Goal: Find specific page/section: Find specific page/section

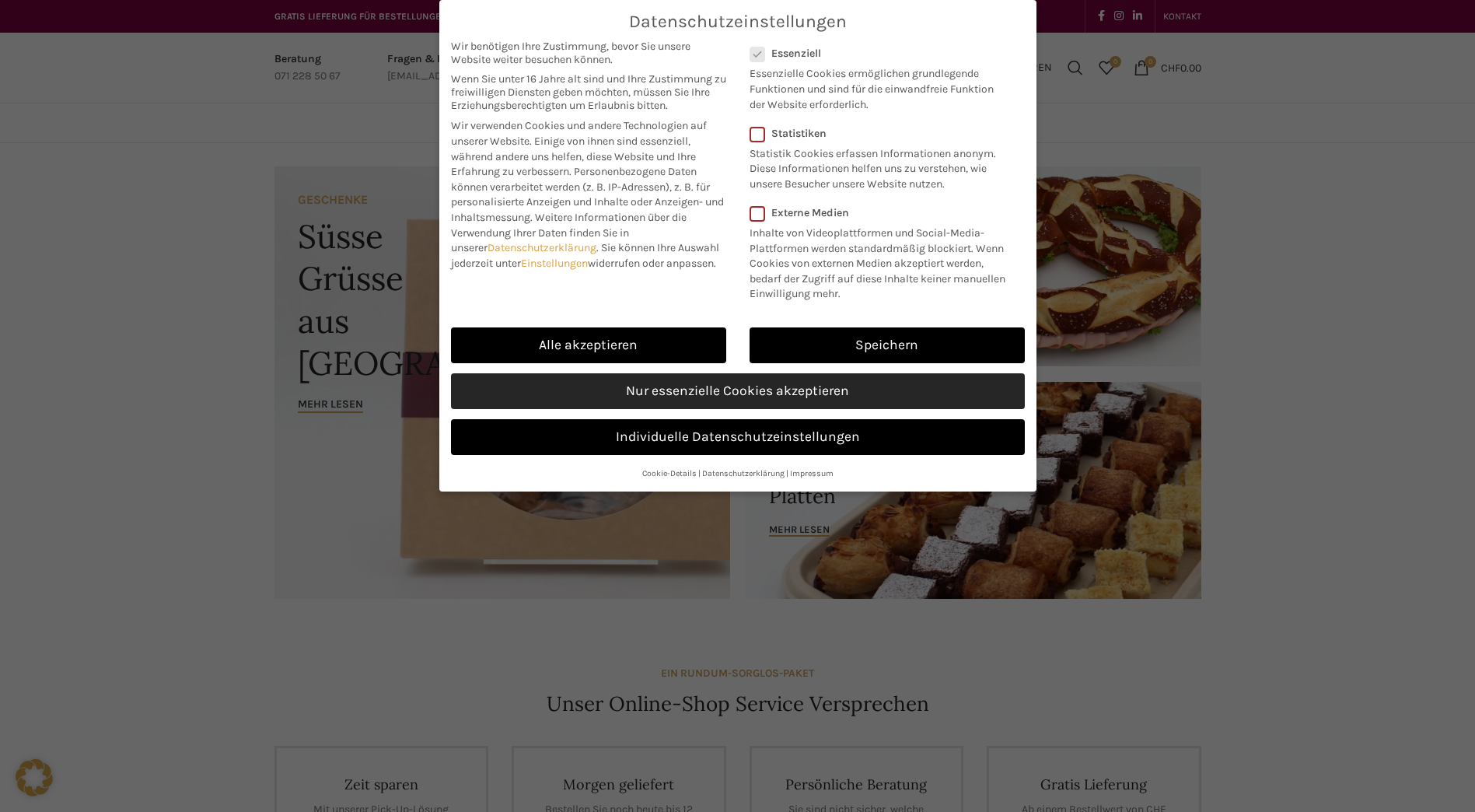
click at [748, 401] on link "Nur essenzielle Cookies akzeptieren" at bounding box center [738, 391] width 574 height 36
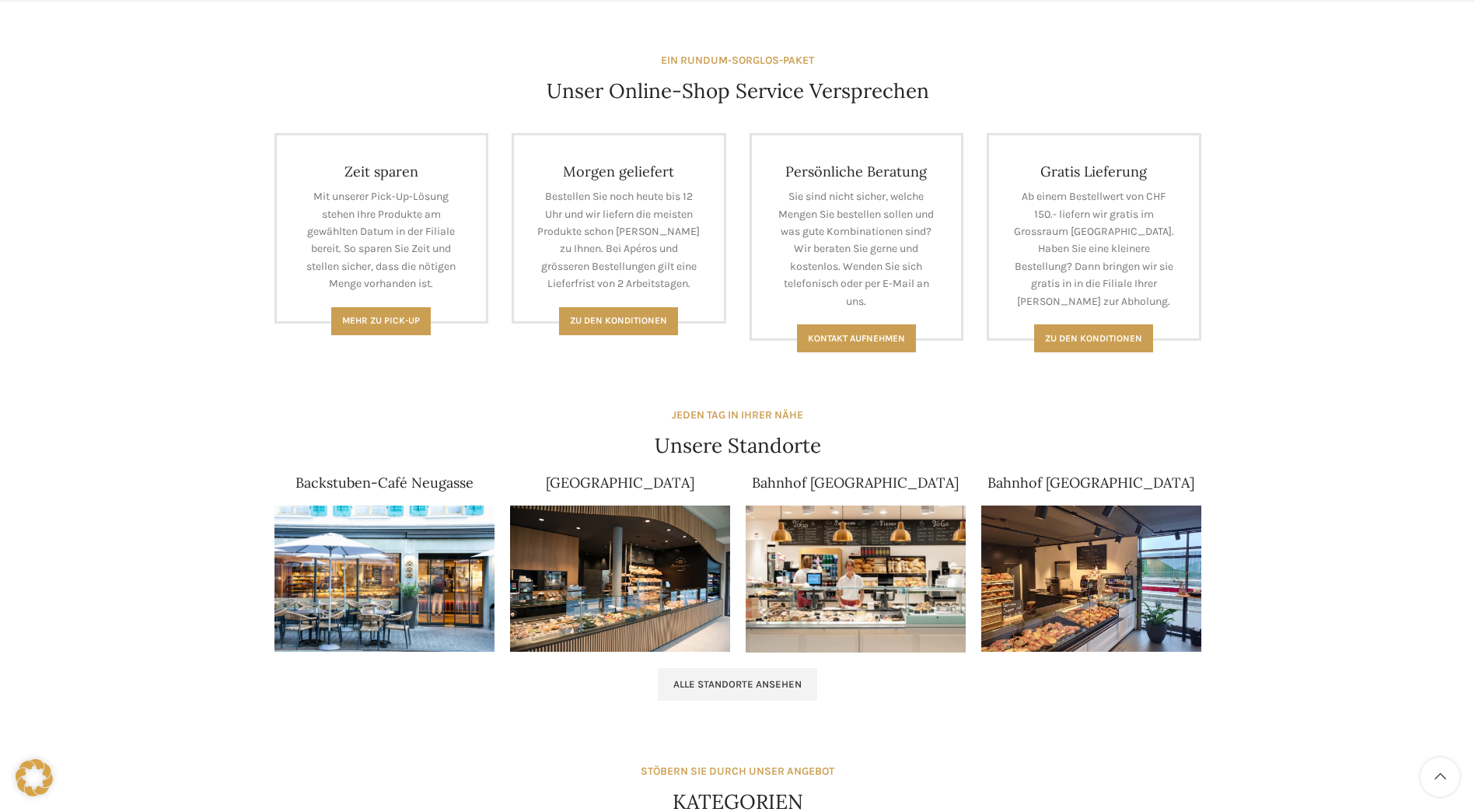
scroll to position [622, 0]
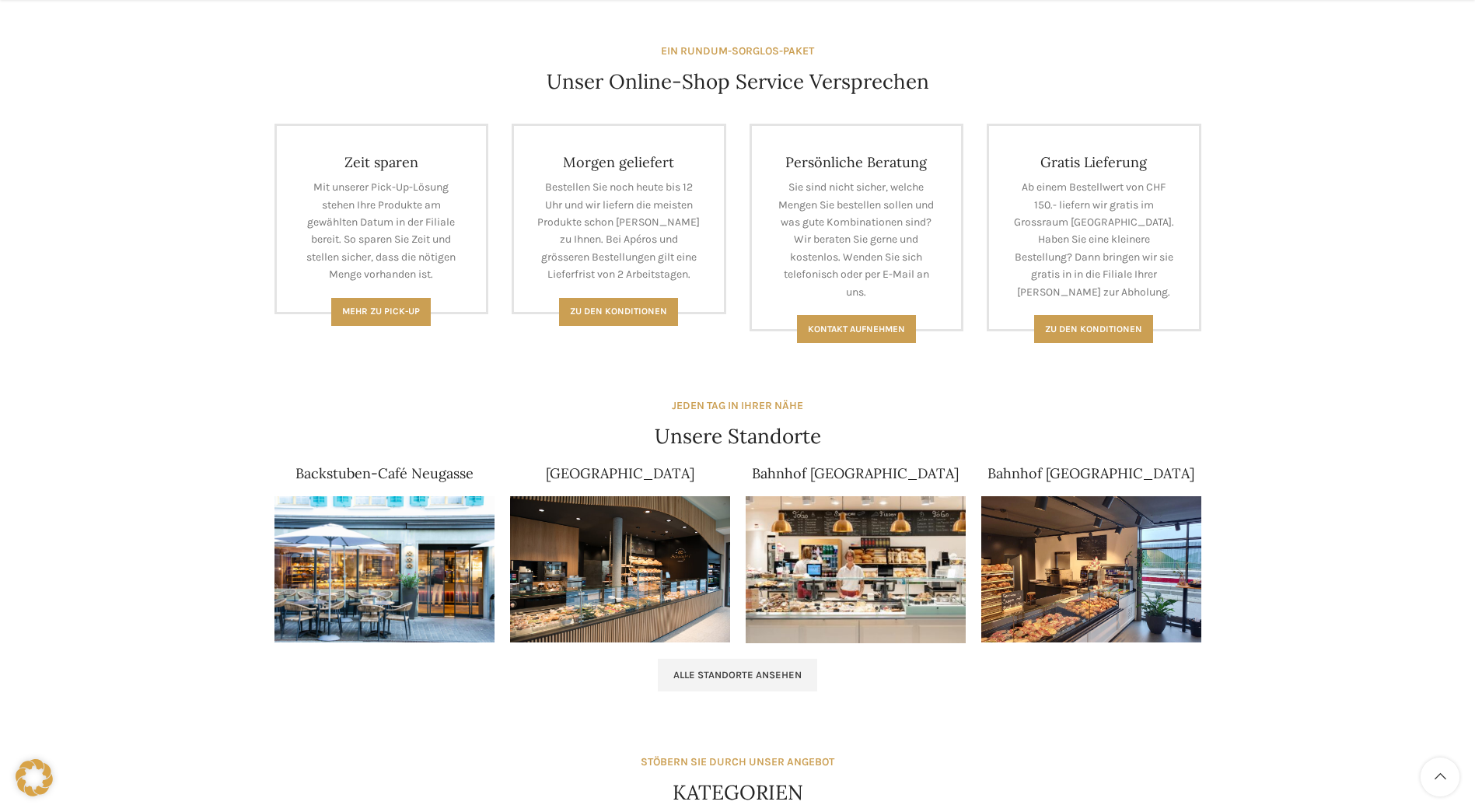
click at [783, 583] on img at bounding box center [855, 569] width 220 height 147
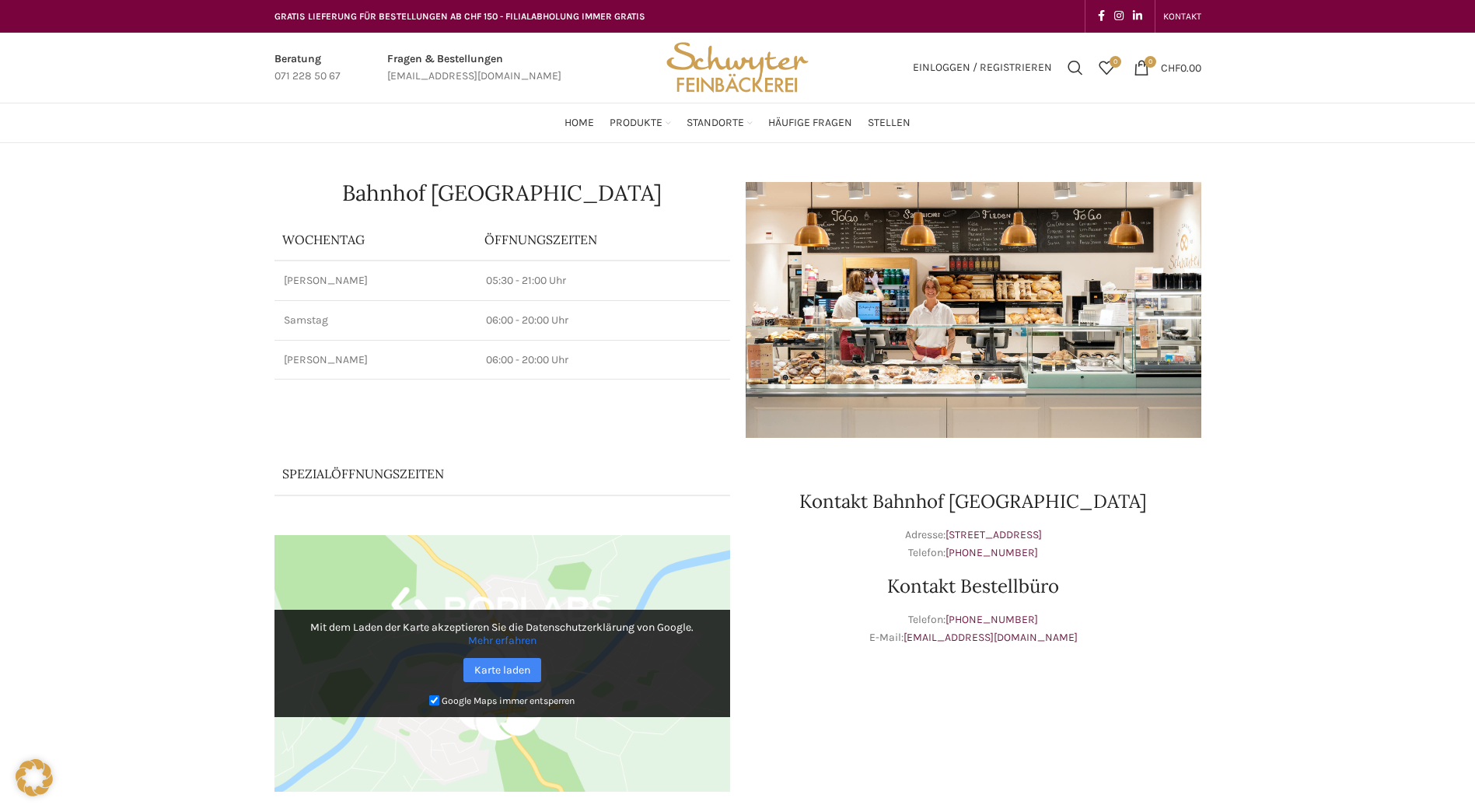
click at [840, 343] on img at bounding box center [974, 309] width 456 height 256
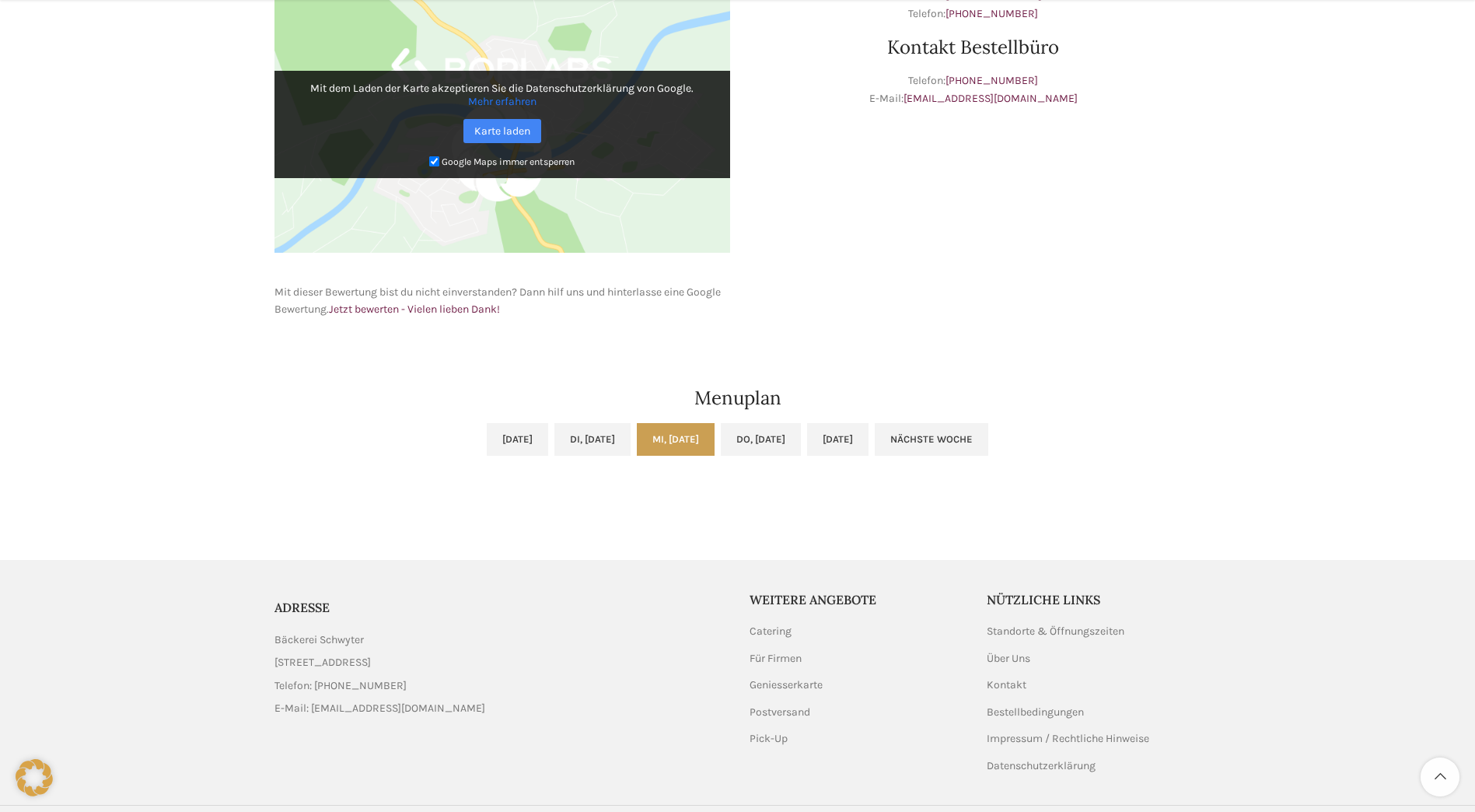
scroll to position [545, 0]
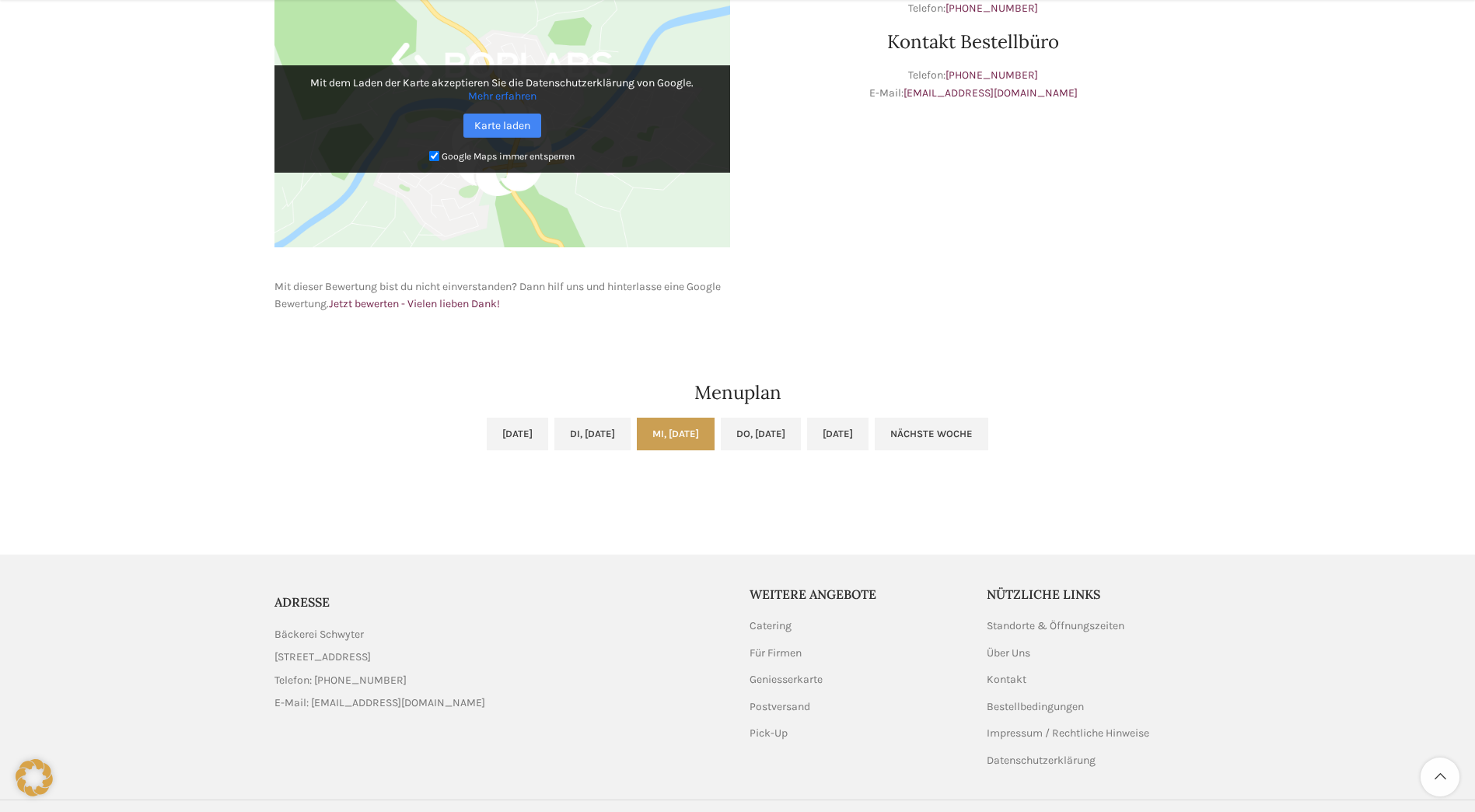
click at [701, 438] on link "Mi, 10.09.2025" at bounding box center [675, 433] width 78 height 33
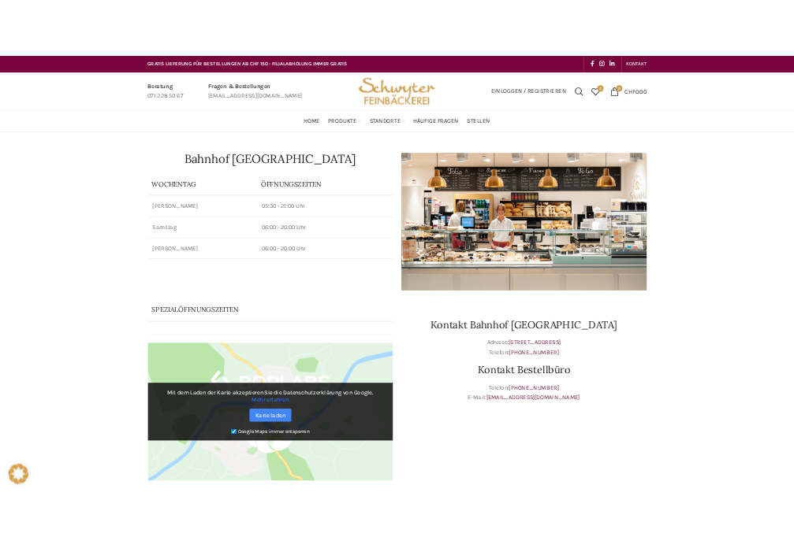
scroll to position [0, 0]
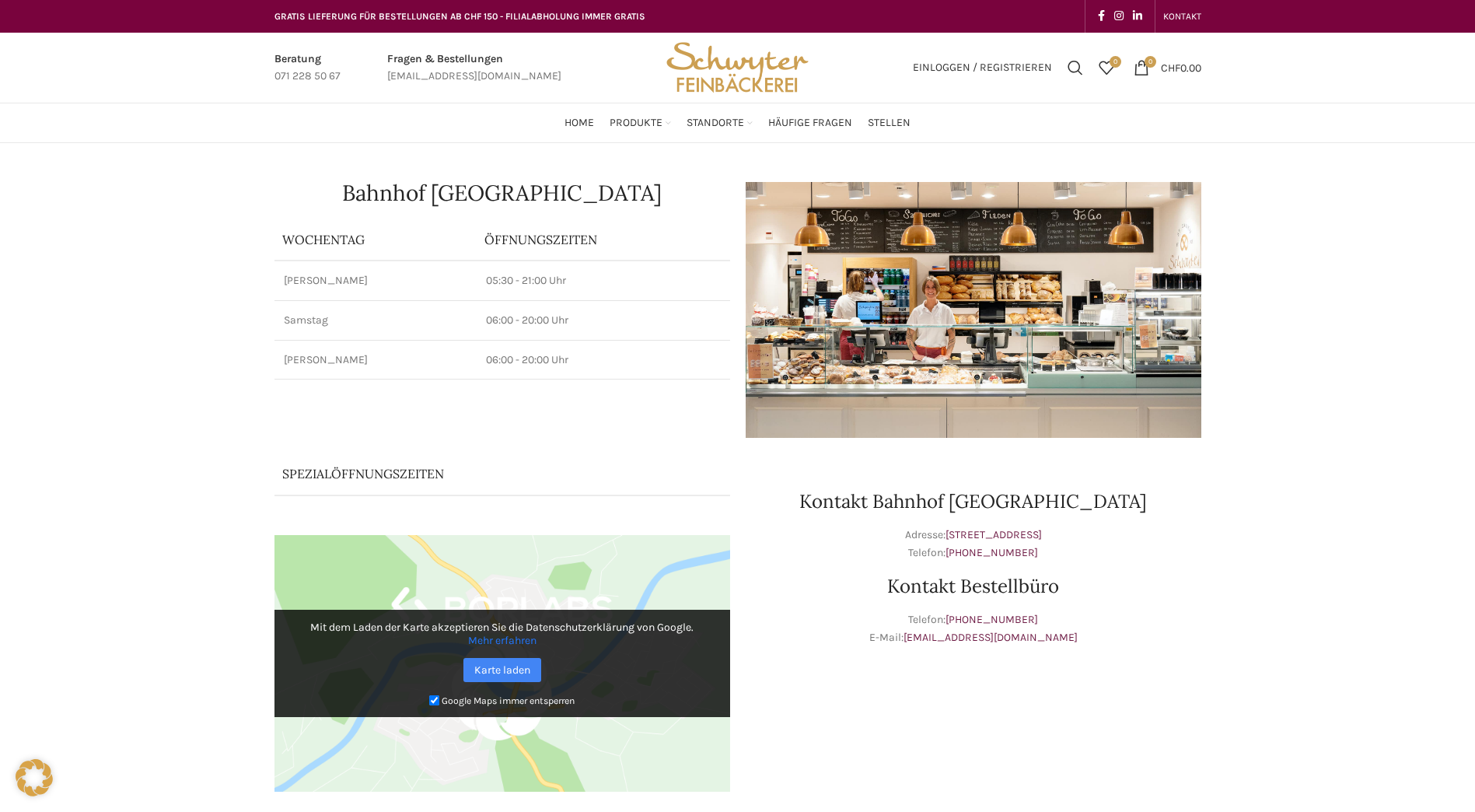
click at [1050, 270] on img at bounding box center [974, 309] width 456 height 256
click at [1074, 226] on img at bounding box center [974, 309] width 456 height 256
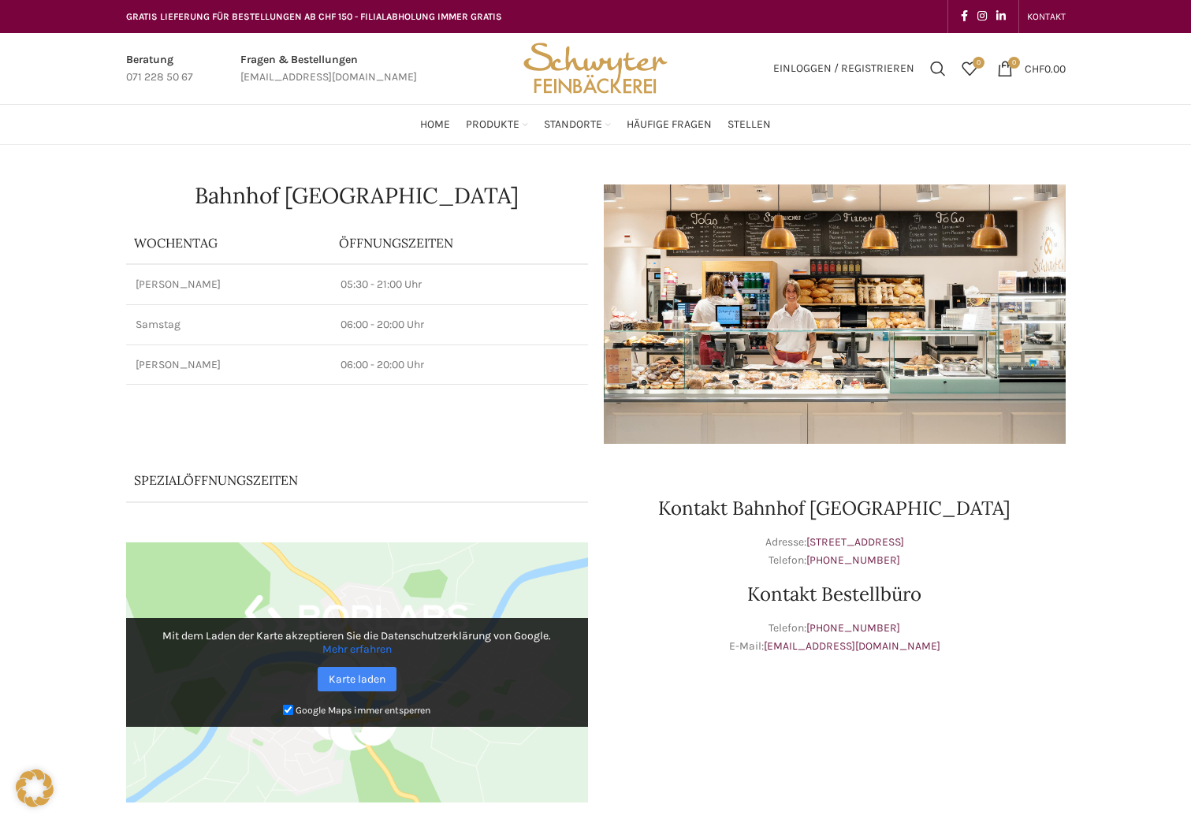
click at [936, 373] on img at bounding box center [835, 313] width 462 height 259
